Goal: Task Accomplishment & Management: Contribute content

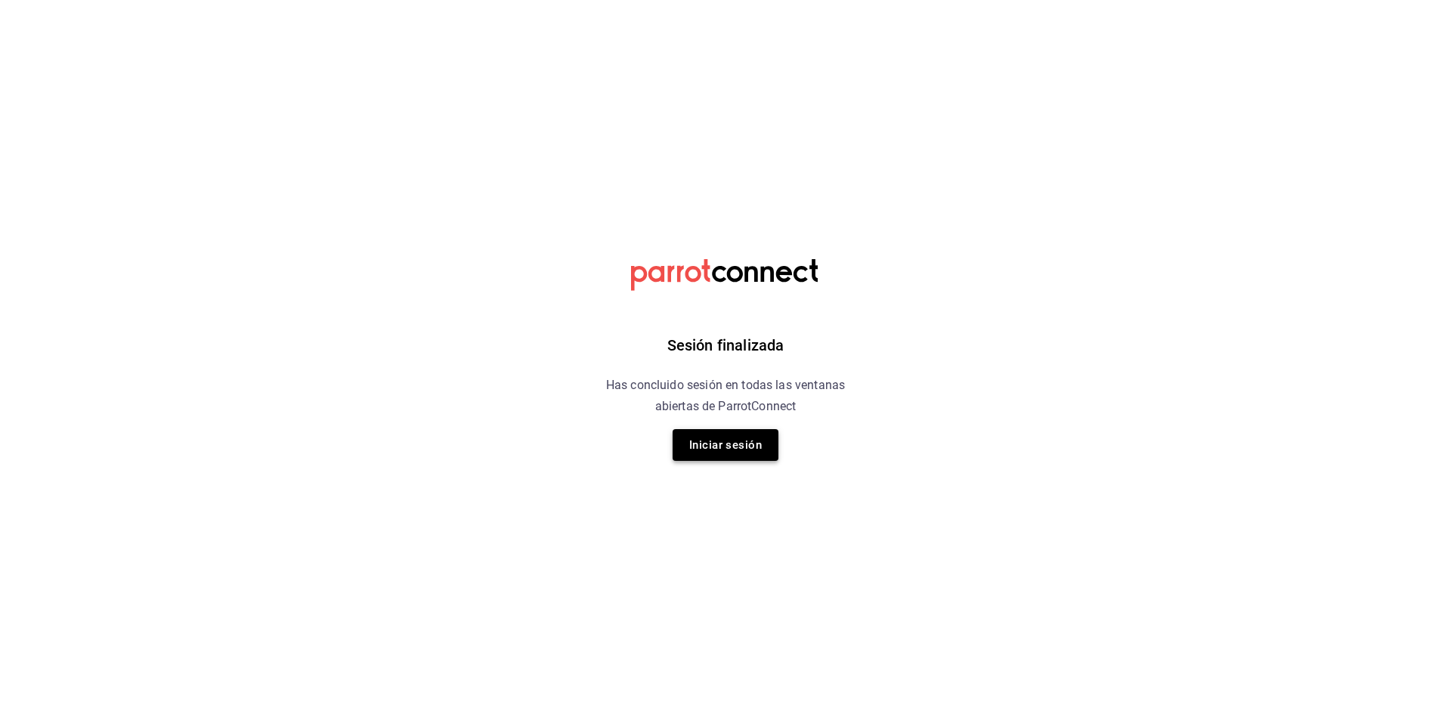
click at [752, 438] on button "Iniciar sesión" at bounding box center [726, 445] width 106 height 32
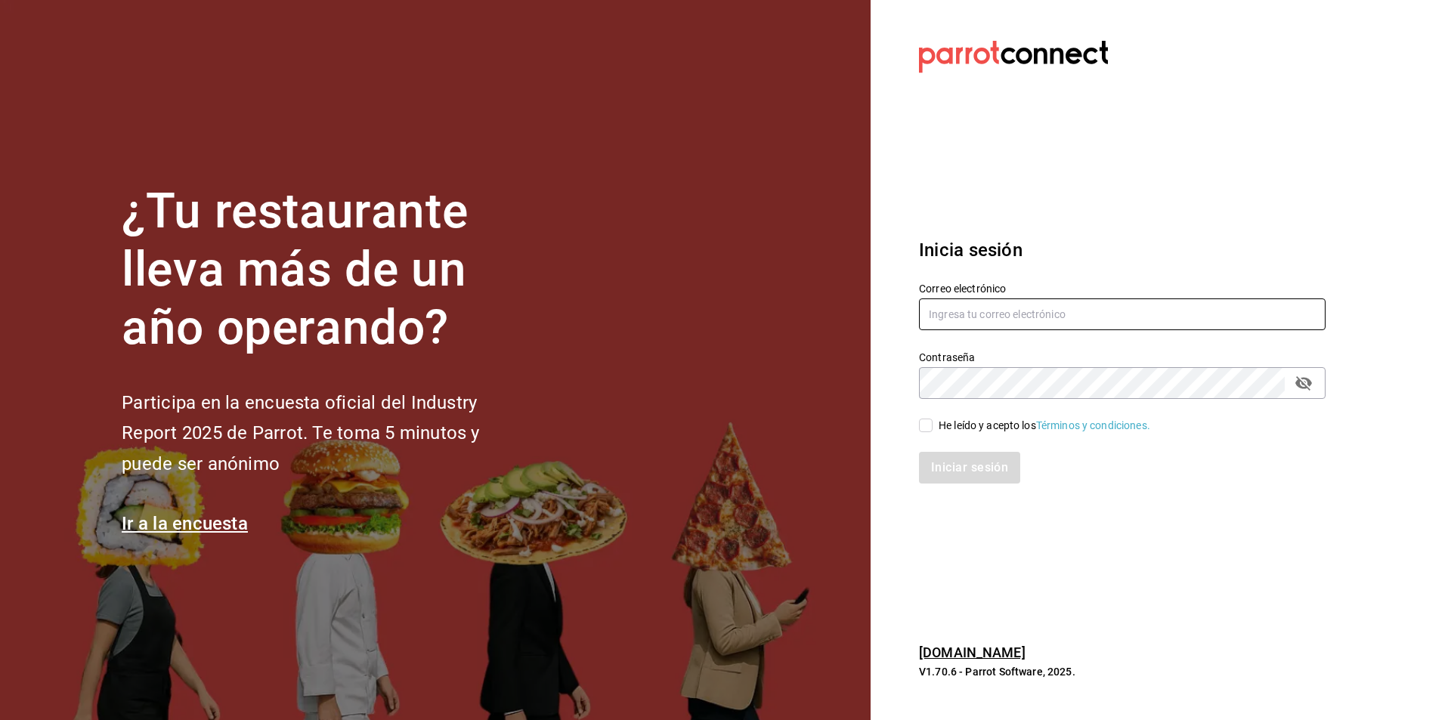
click at [1011, 305] on input "text" at bounding box center [1122, 315] width 407 height 32
type input "sommelier@koli.mx"
click at [930, 431] on input "He leído y acepto los Términos y condiciones." at bounding box center [926, 426] width 14 height 14
checkbox input "true"
click at [962, 467] on button "Iniciar sesión" at bounding box center [970, 468] width 103 height 32
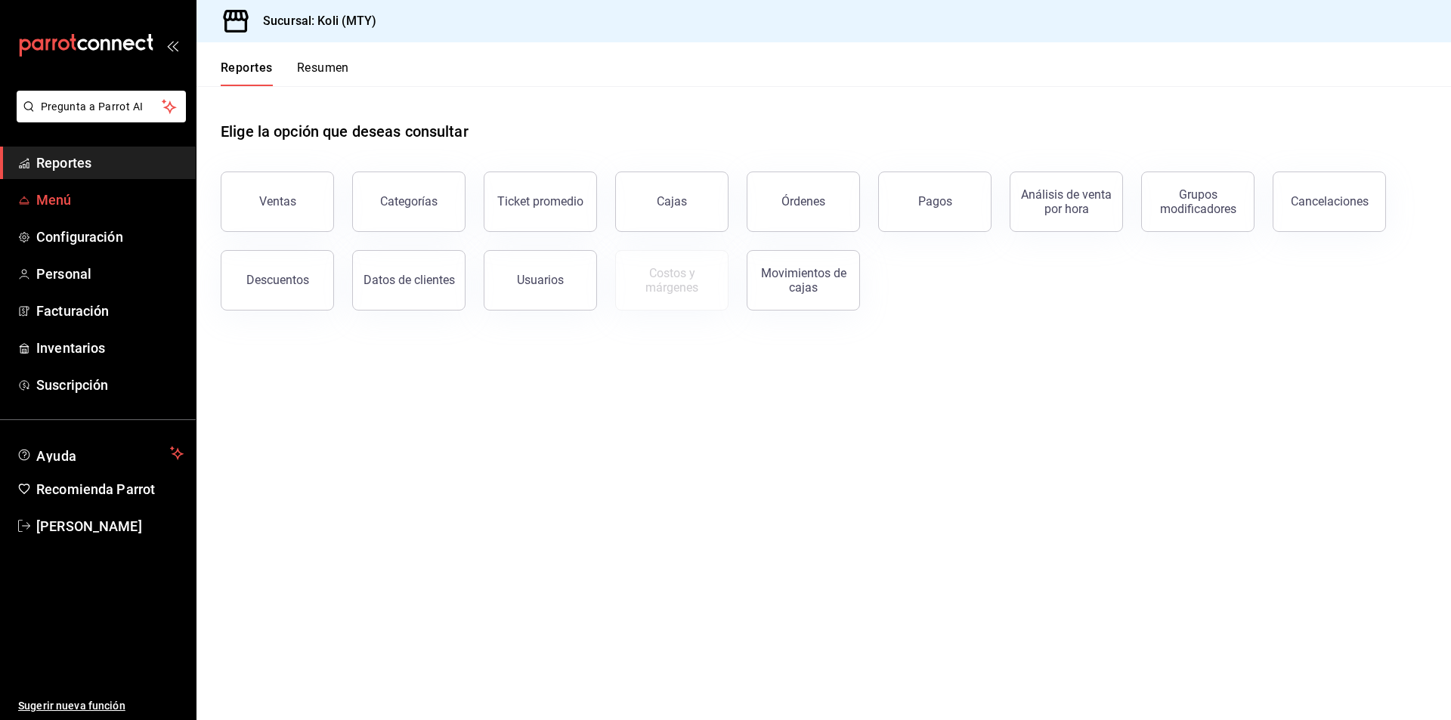
click at [83, 198] on span "Menú" at bounding box center [109, 200] width 147 height 20
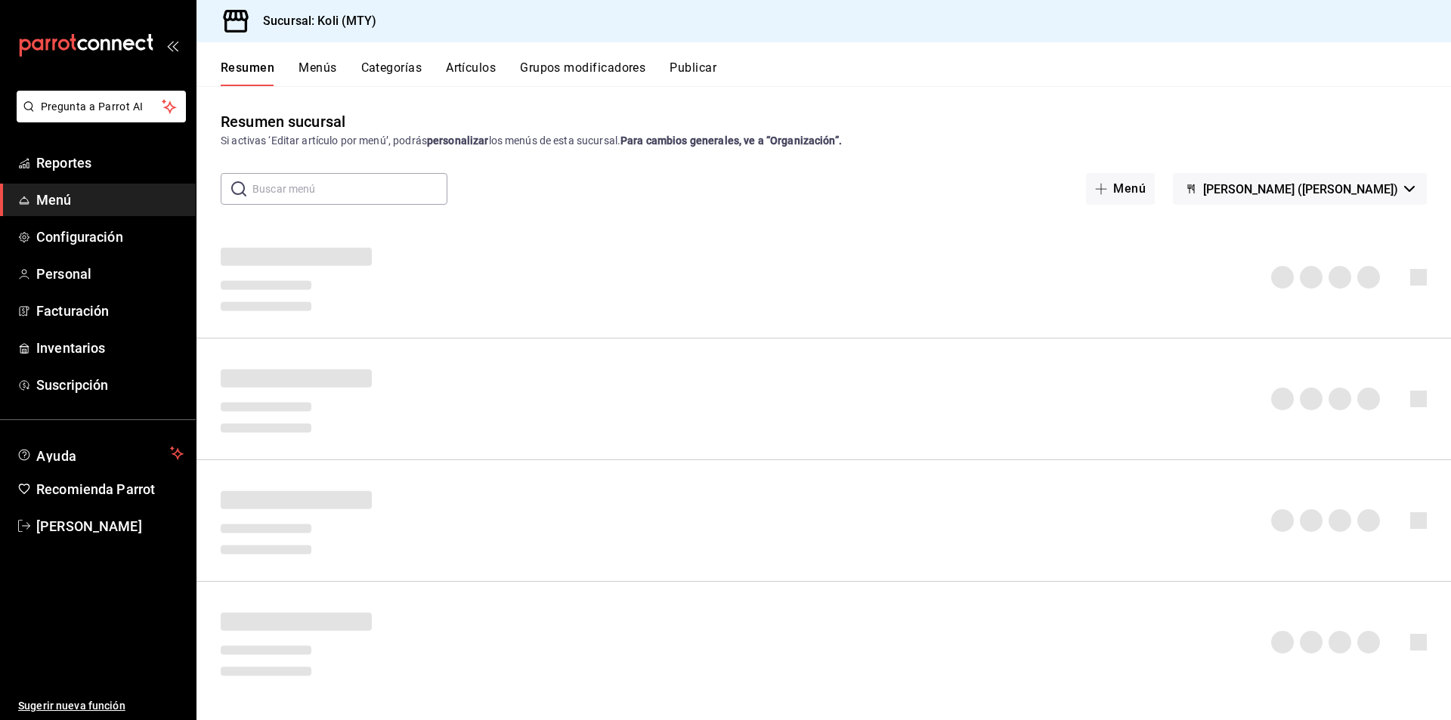
click at [451, 69] on button "Artículos" at bounding box center [471, 73] width 50 height 26
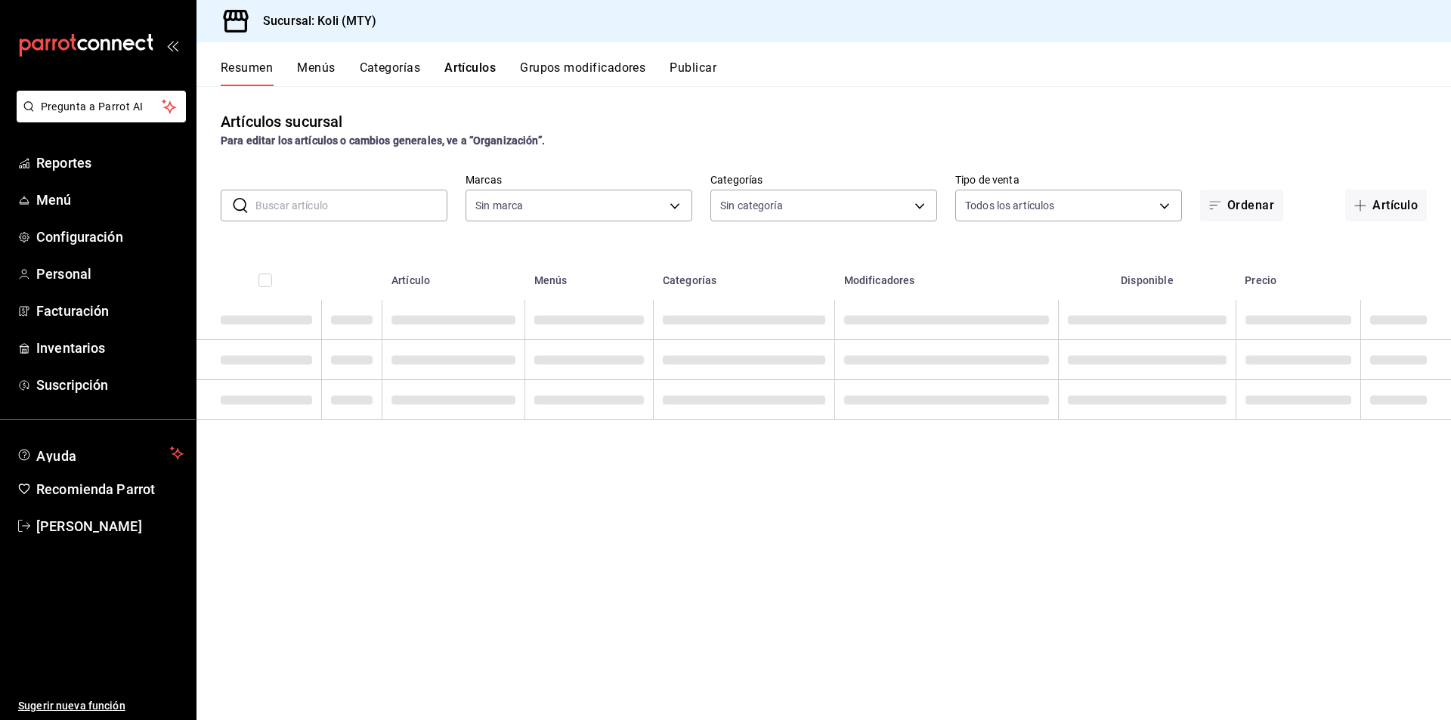
click at [1392, 201] on button "Artículo" at bounding box center [1387, 206] width 82 height 32
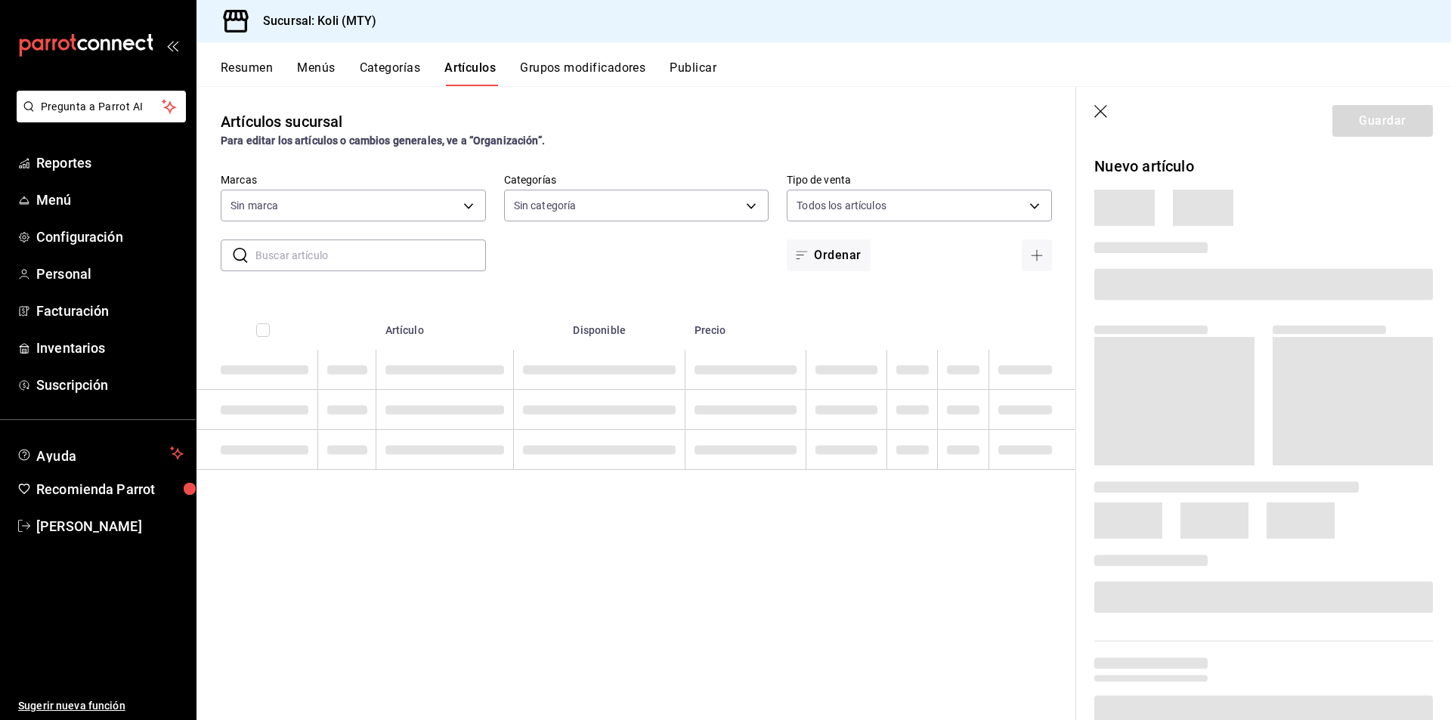
type input "d0121fda-d2d9-471b-a553-6c3ebe72ecf1"
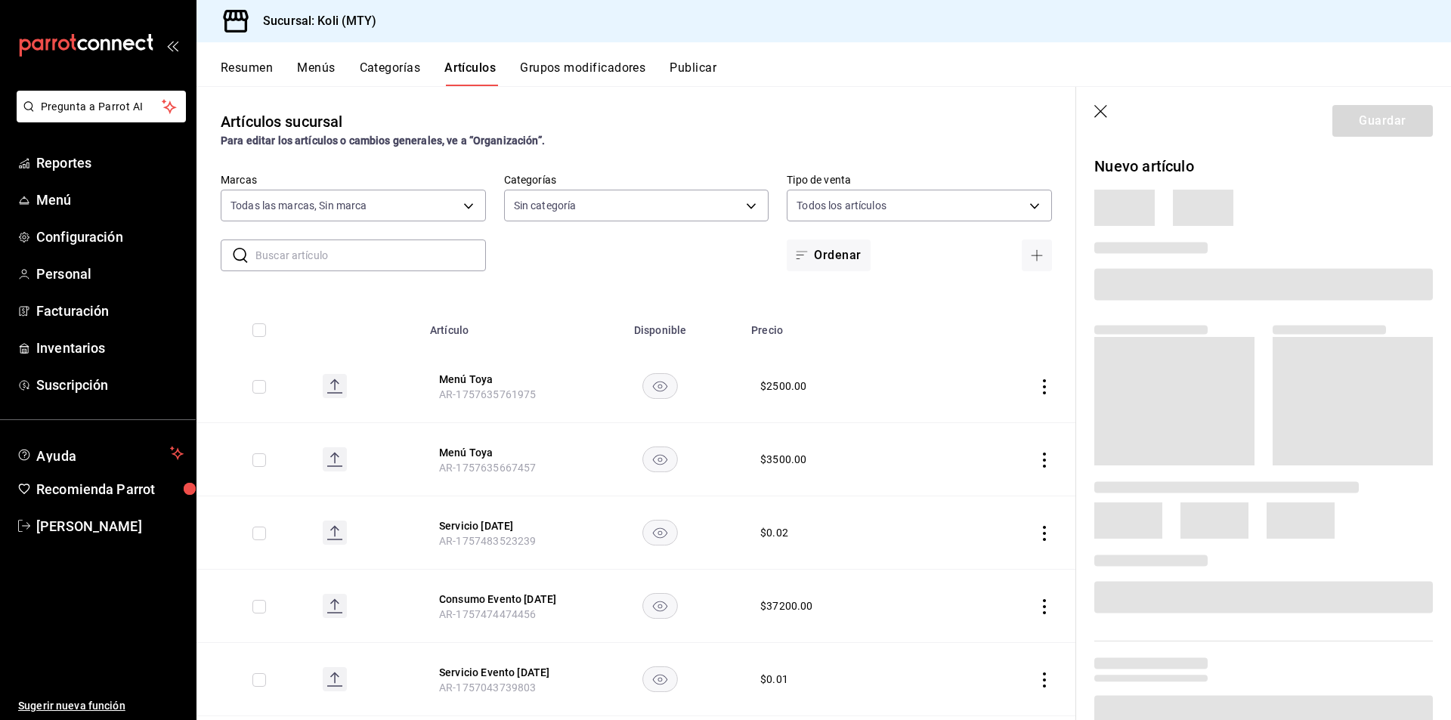
click at [1248, 281] on span at bounding box center [1264, 284] width 339 height 32
type input "bdbb80dd-55c6-4840-8e5f-3949d06b8048,806d482e-3620-4438-8e2e-a780cd3835d7,2d9f9…"
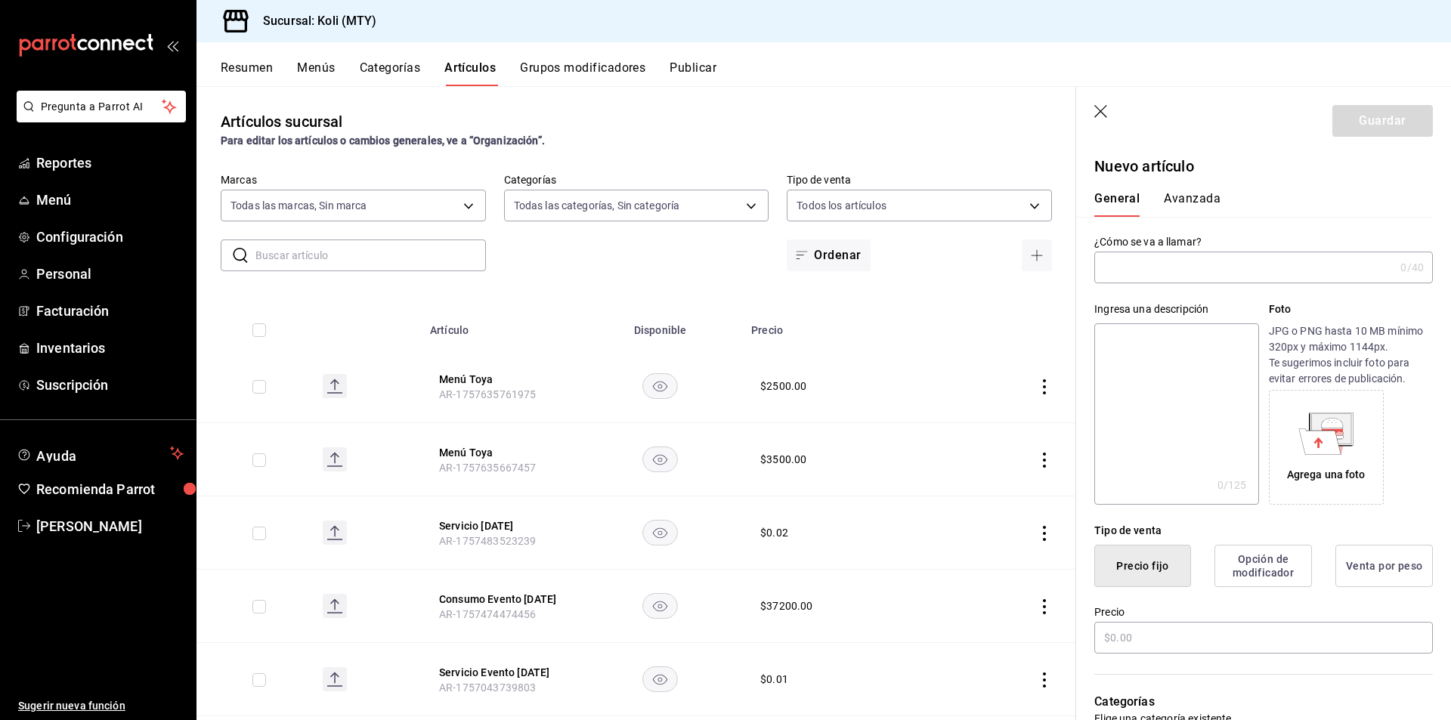
type input "AR-1758260319042"
type input "Servicio Evento [DATE]"
click at [1138, 639] on input "text" at bounding box center [1264, 638] width 339 height 32
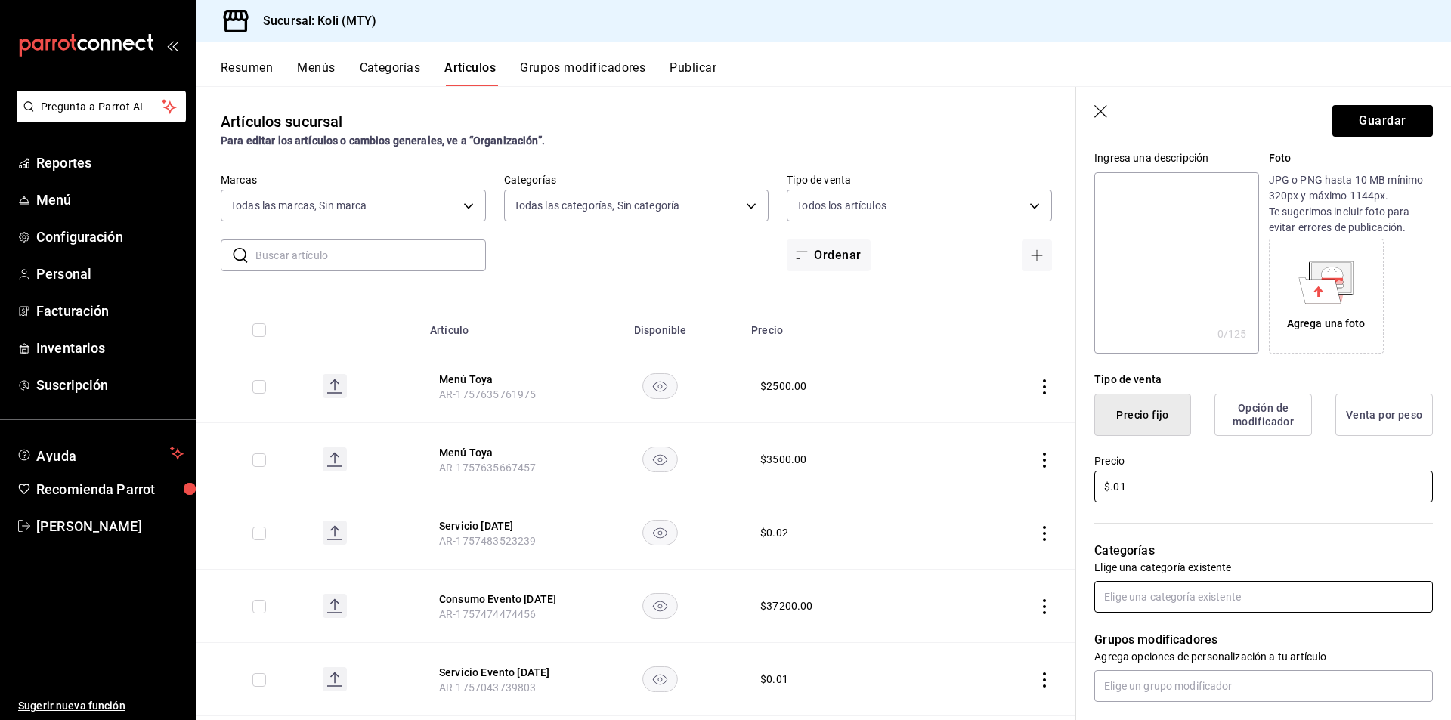
type input "$.01"
click at [1203, 599] on input "text" at bounding box center [1264, 597] width 339 height 32
type input "eve"
click at [1126, 637] on li "Eventos" at bounding box center [1258, 631] width 327 height 25
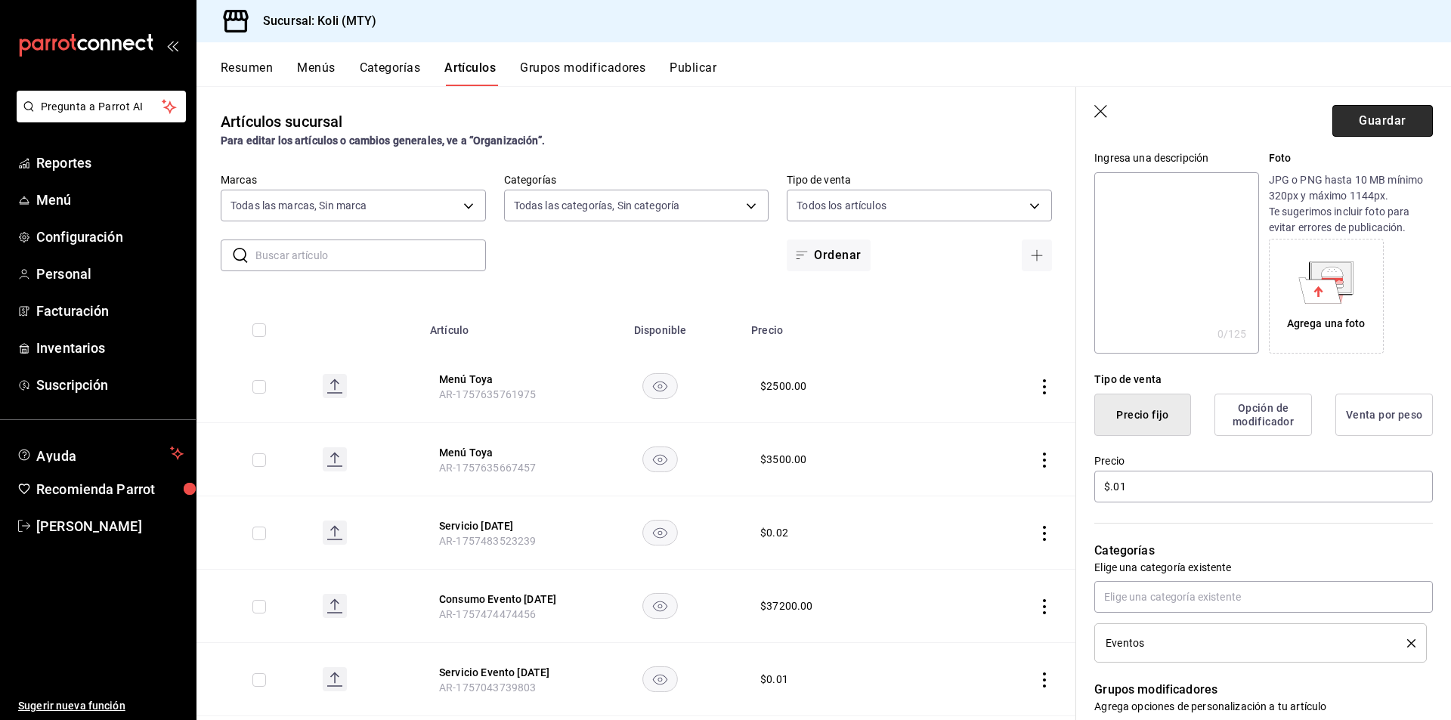
click at [1392, 121] on button "Guardar" at bounding box center [1383, 121] width 101 height 32
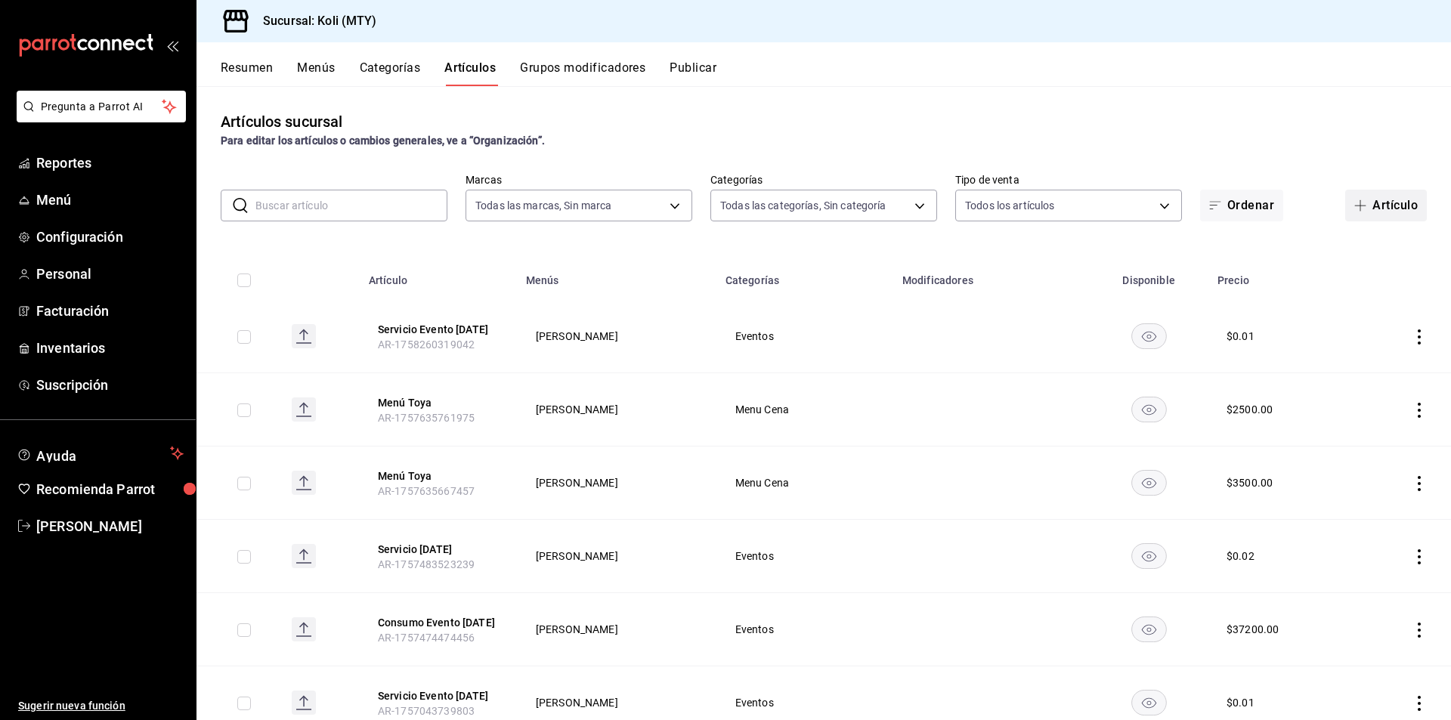
click at [1407, 200] on button "Artículo" at bounding box center [1387, 206] width 82 height 32
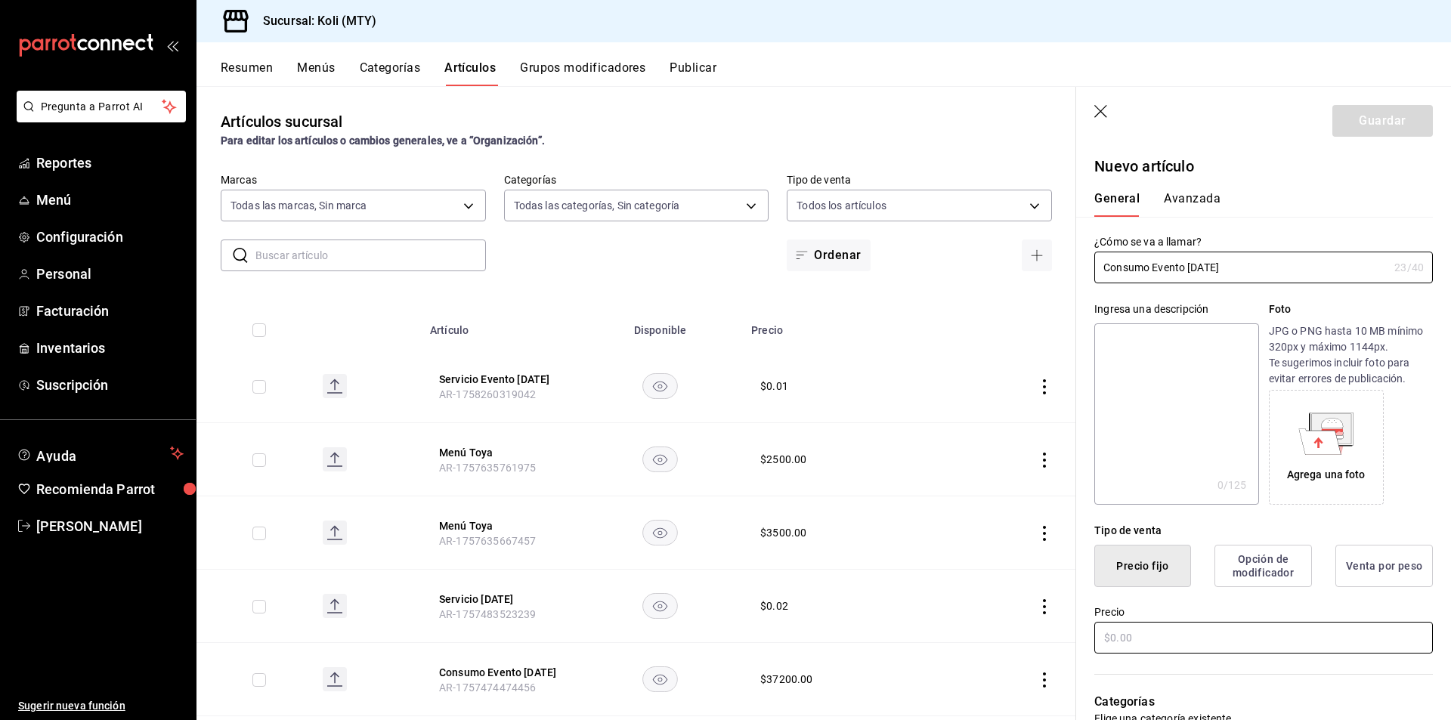
type input "Consumo Evento [DATE]"
click at [1138, 631] on input "text" at bounding box center [1264, 638] width 339 height 32
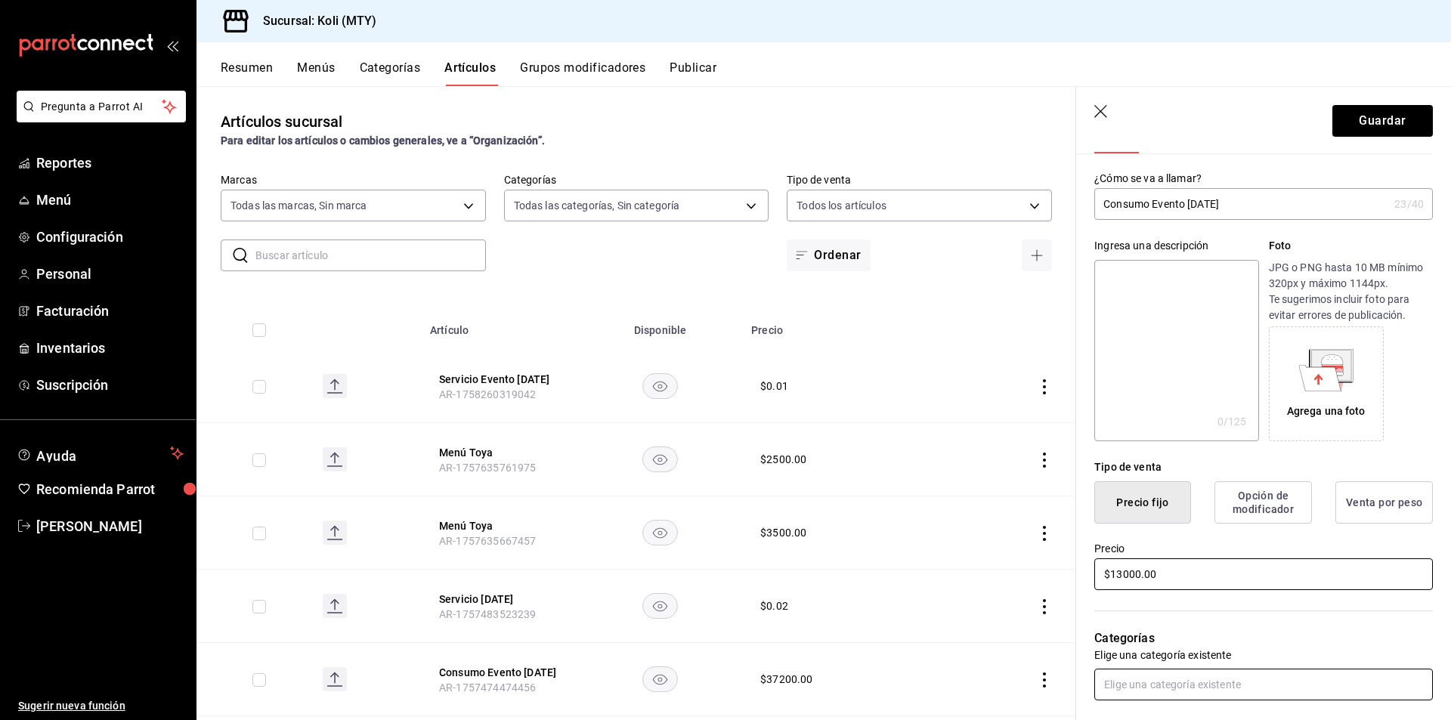
scroll to position [151, 0]
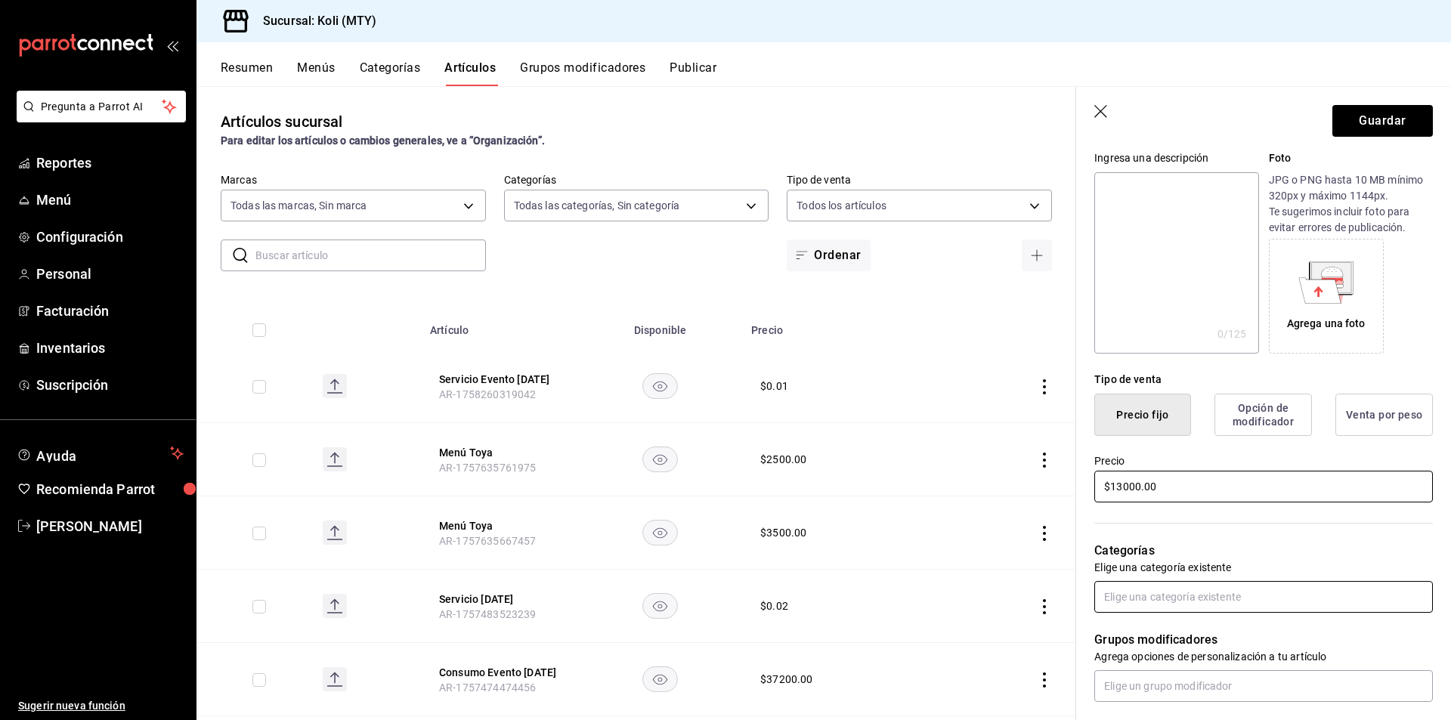
type input "$13000.00"
click at [1246, 599] on input "text" at bounding box center [1264, 597] width 339 height 32
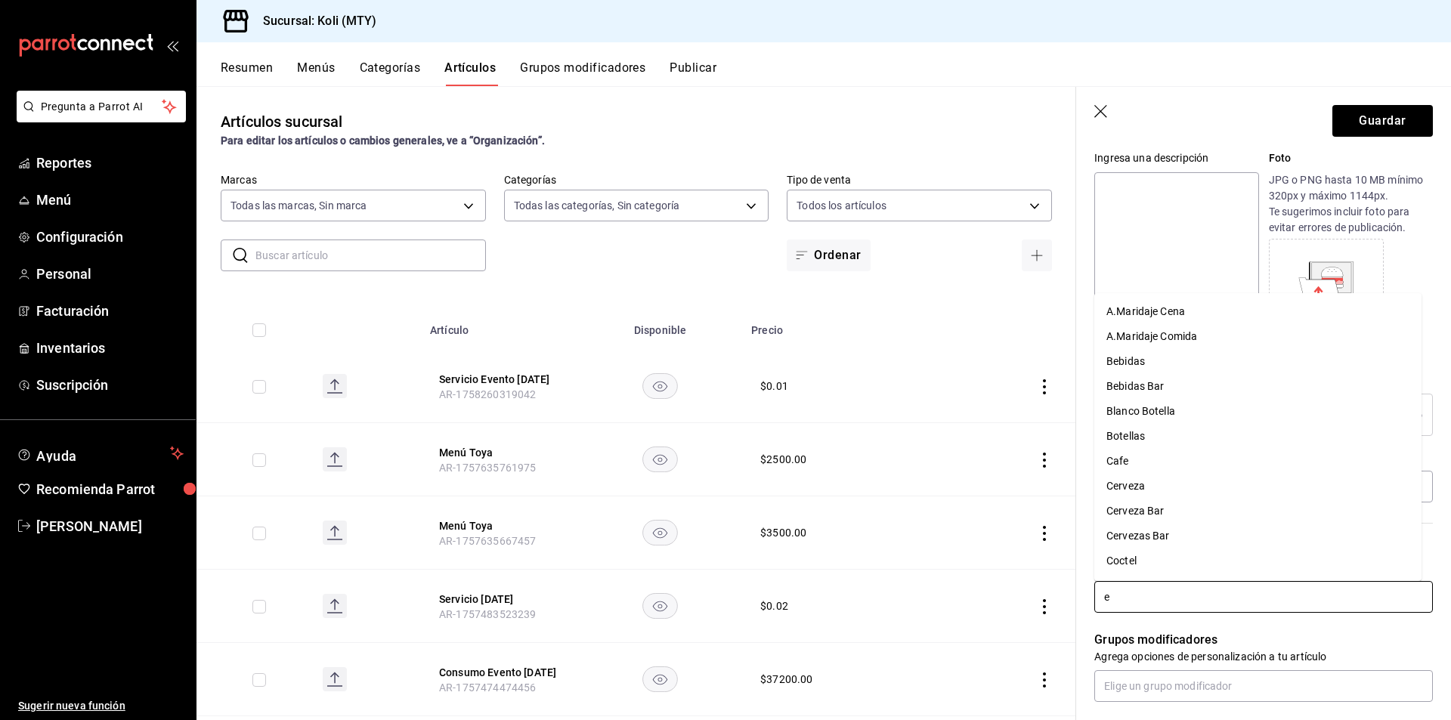
type input "ev"
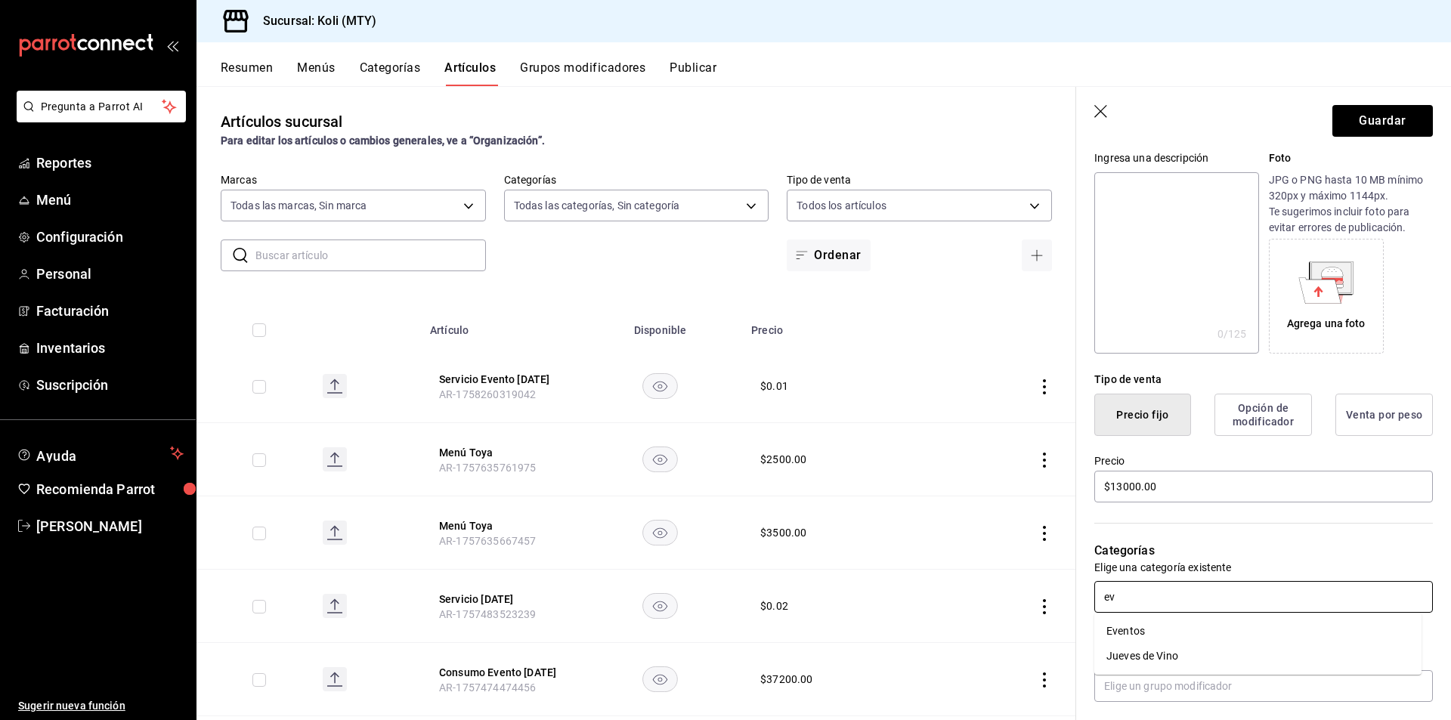
click at [1193, 636] on li "Eventos" at bounding box center [1258, 631] width 327 height 25
drag, startPoint x: 1397, startPoint y: 118, endPoint x: 1404, endPoint y: 106, distance: 13.9
click at [1404, 106] on button "Guardar" at bounding box center [1383, 121] width 101 height 32
